Goal: Task Accomplishment & Management: Use online tool/utility

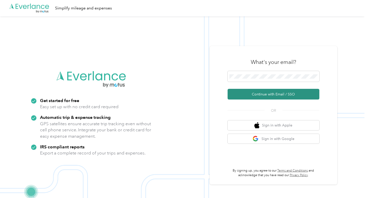
click at [268, 91] on button "Continue with Email / SSO" at bounding box center [273, 94] width 92 height 11
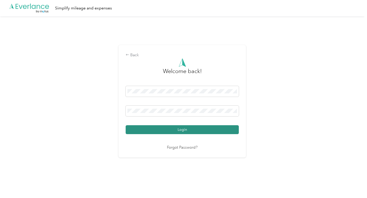
click at [219, 130] on button "Login" at bounding box center [182, 129] width 113 height 9
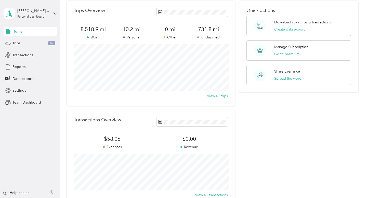
scroll to position [25, 0]
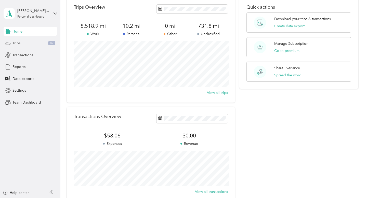
click at [26, 41] on div "Trips 87" at bounding box center [30, 43] width 53 height 9
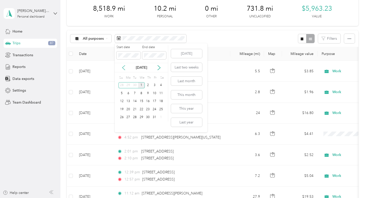
click at [123, 67] on icon at bounding box center [123, 67] width 3 height 5
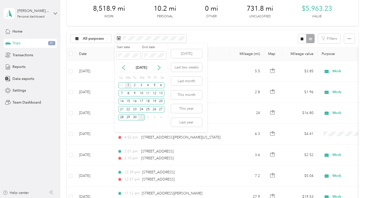
click at [128, 84] on div "1" at bounding box center [128, 85] width 7 height 6
click at [135, 118] on div "30" at bounding box center [134, 117] width 7 height 6
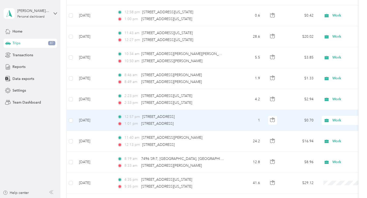
scroll to position [500, 0]
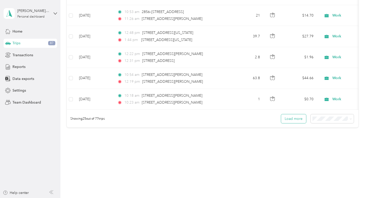
click at [301, 120] on button "Load more" at bounding box center [293, 118] width 25 height 9
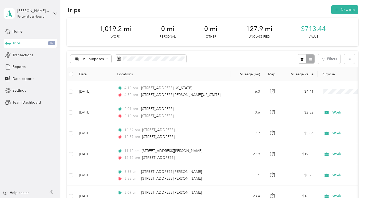
scroll to position [0, 0]
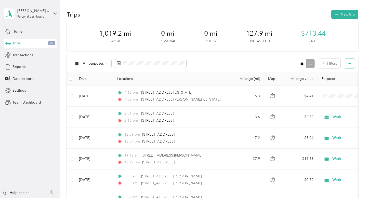
click at [351, 64] on icon "button" at bounding box center [349, 64] width 4 height 4
click at [348, 81] on span "Export" at bounding box center [344, 82] width 11 height 4
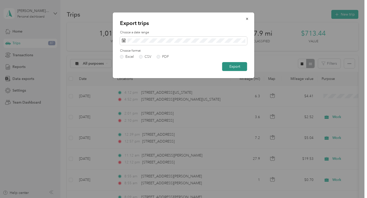
click at [238, 66] on button "Export" at bounding box center [234, 66] width 25 height 9
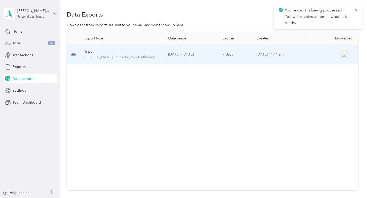
click at [344, 56] on icon "button" at bounding box center [344, 54] width 2 height 3
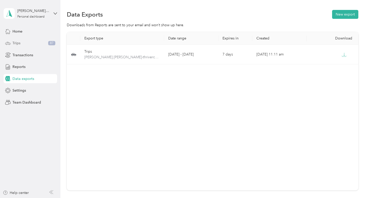
click at [19, 44] on span "Trips" at bounding box center [16, 43] width 8 height 5
